Goal: Task Accomplishment & Management: Use online tool/utility

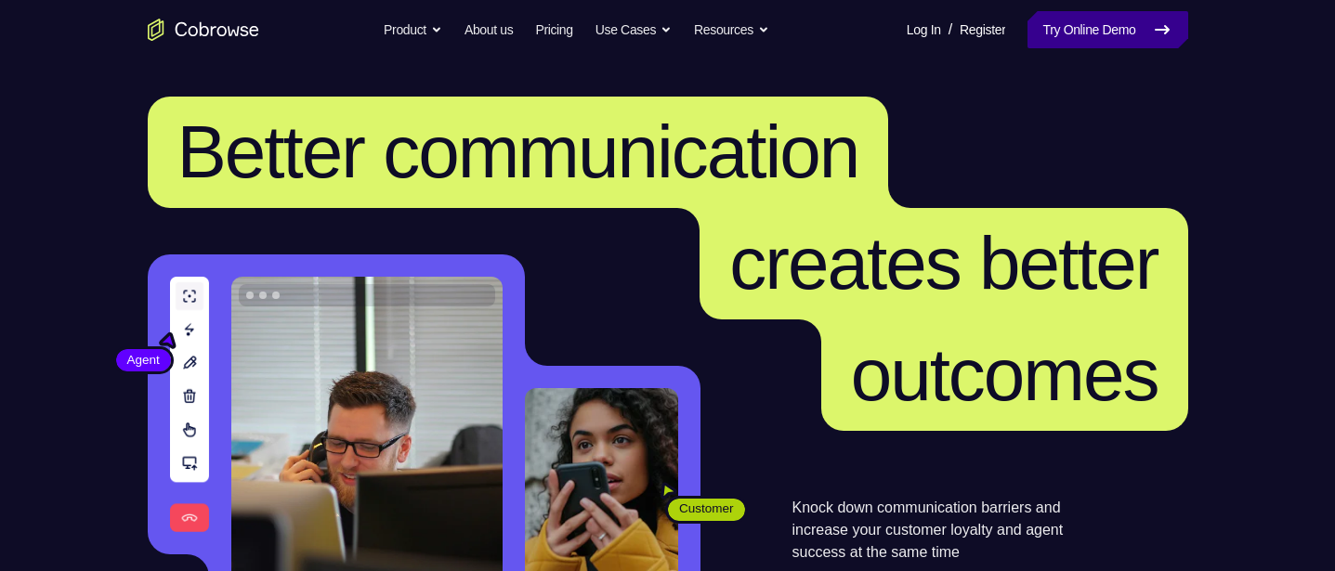
click at [1134, 28] on link "Try Online Demo" at bounding box center [1107, 29] width 160 height 37
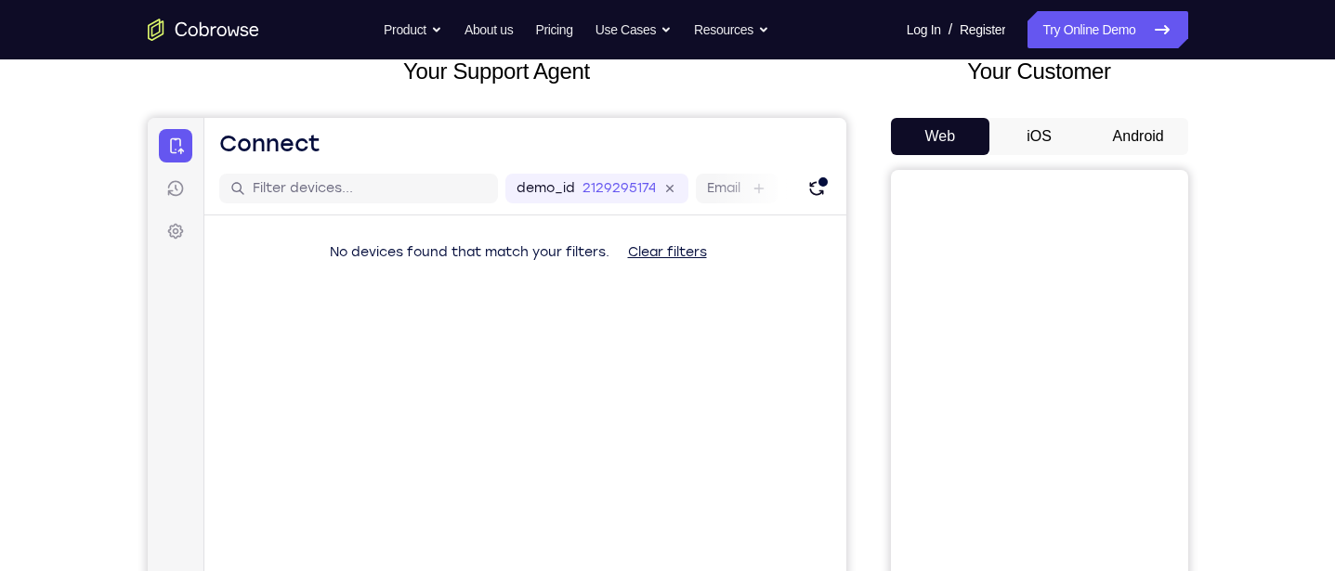
click at [1136, 124] on button "Android" at bounding box center [1138, 136] width 99 height 37
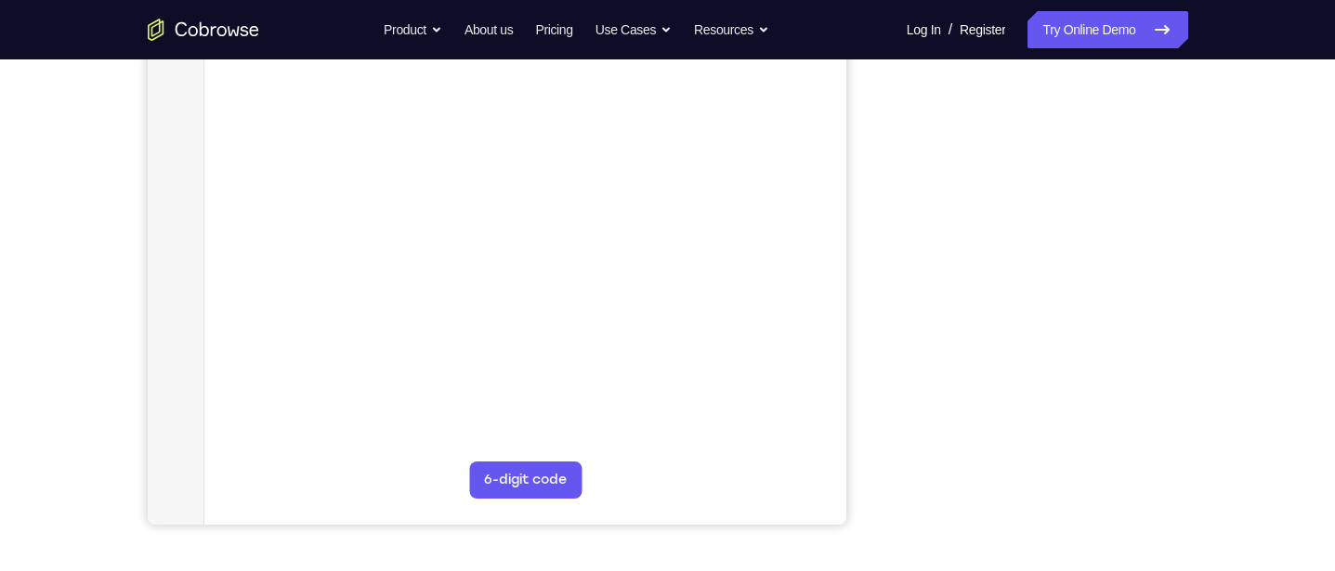
scroll to position [352, 0]
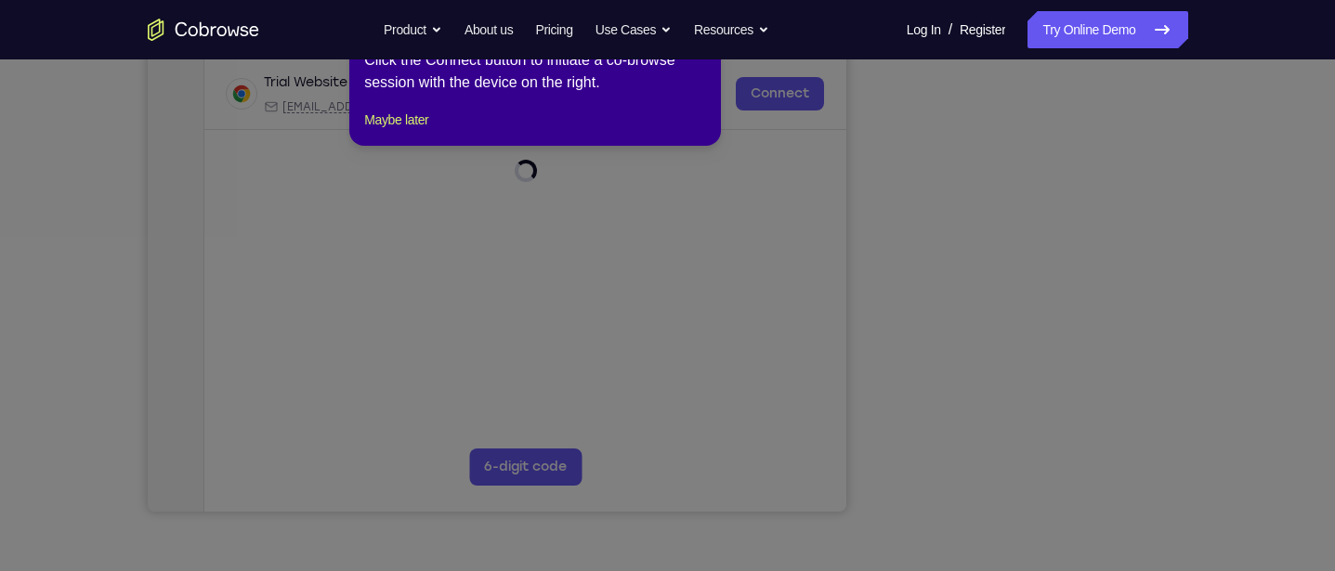
click at [1120, 387] on icon at bounding box center [667, 285] width 1335 height 571
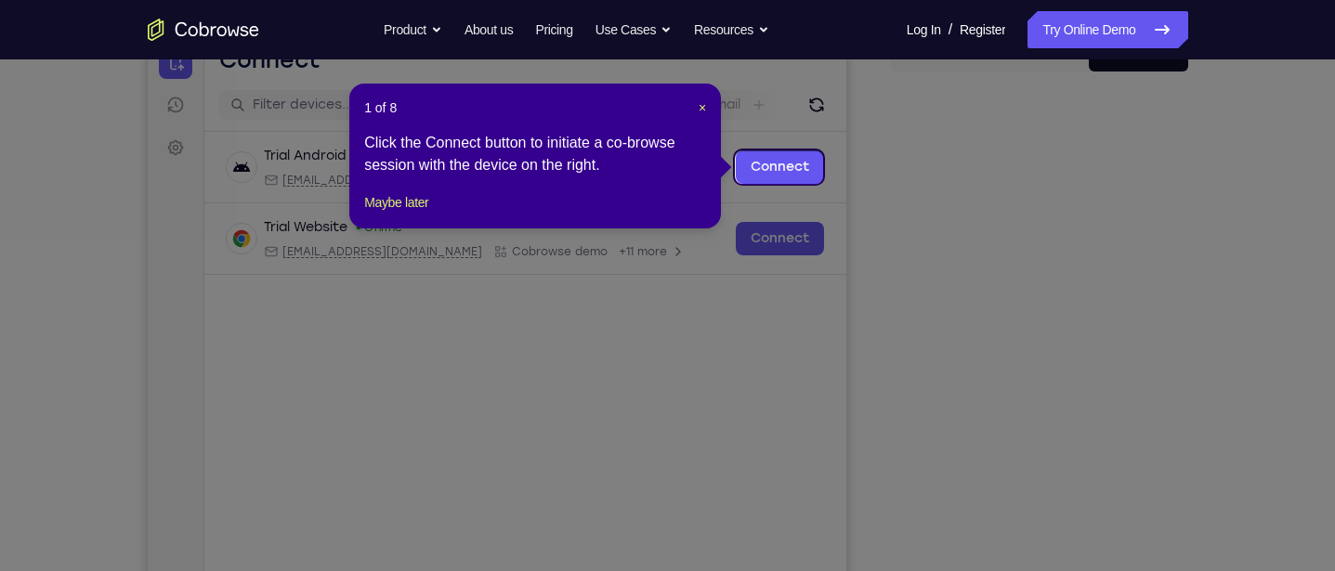
scroll to position [206, 0]
click at [701, 111] on span "×" at bounding box center [702, 108] width 7 height 15
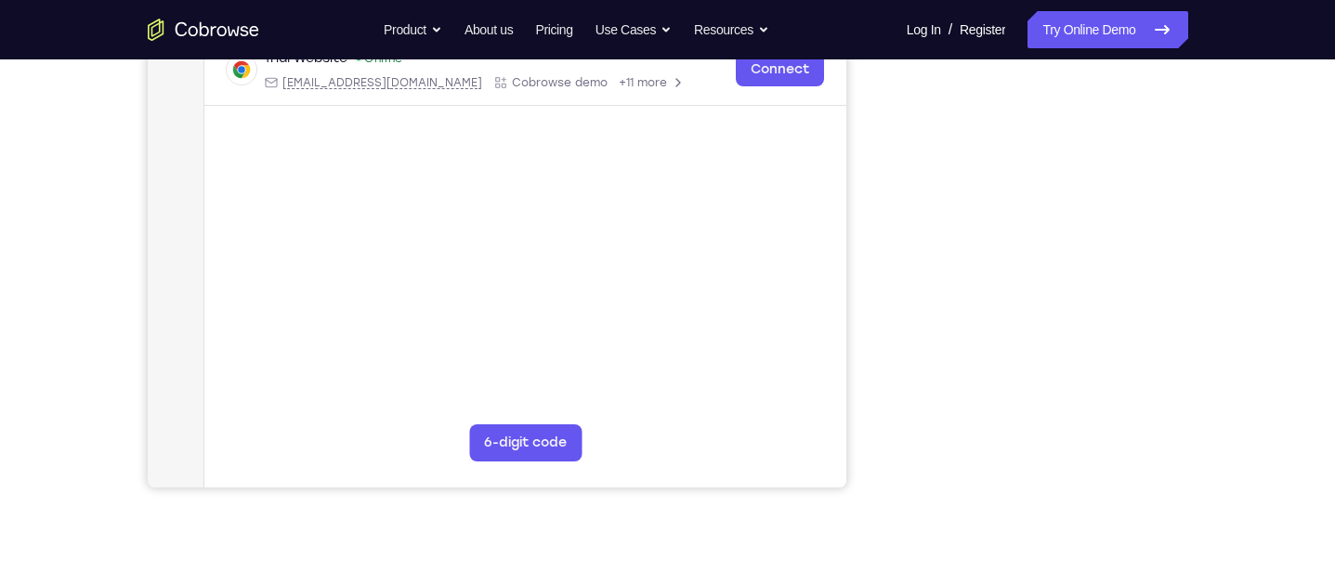
scroll to position [401, 0]
